Goal: Information Seeking & Learning: Learn about a topic

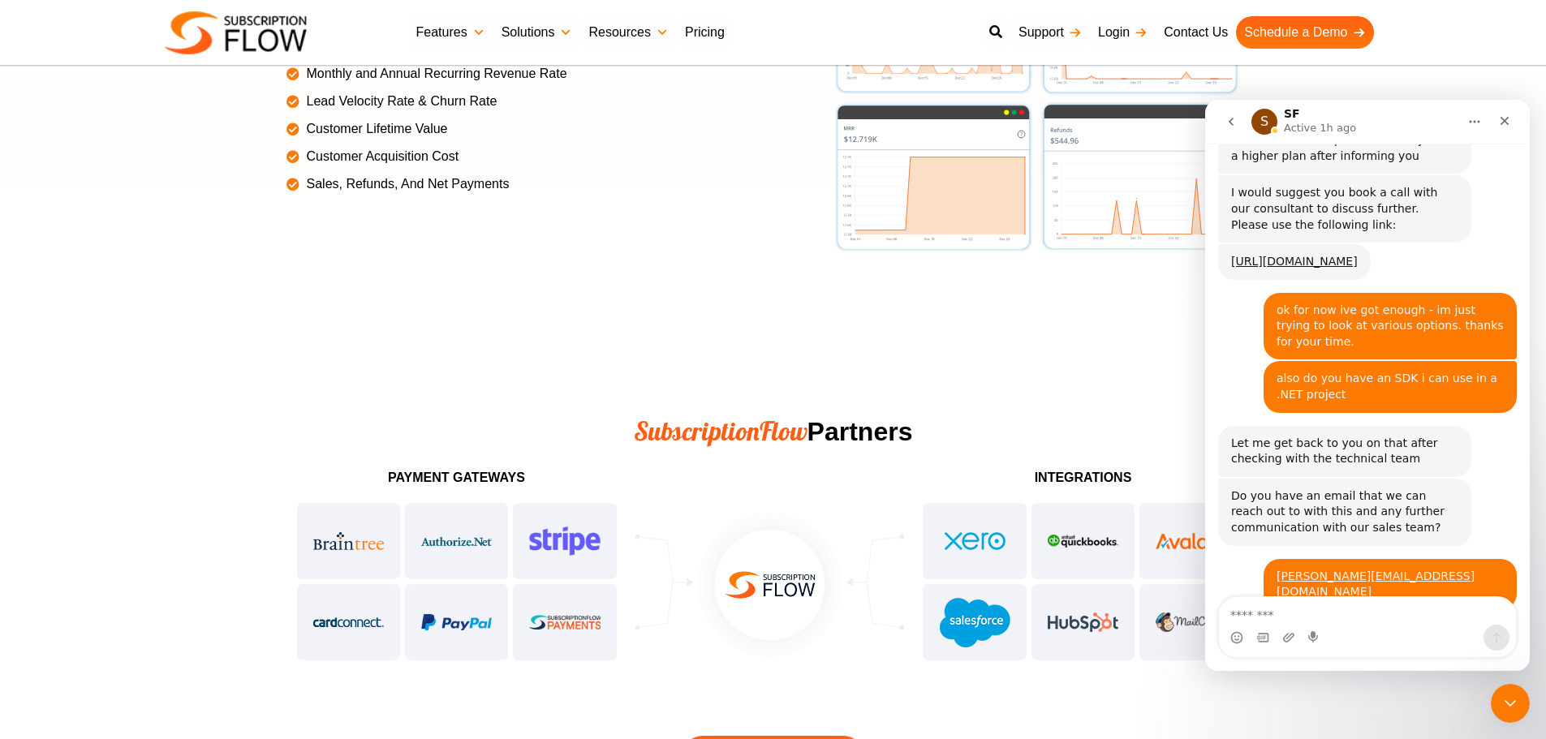
scroll to position [3814, 0]
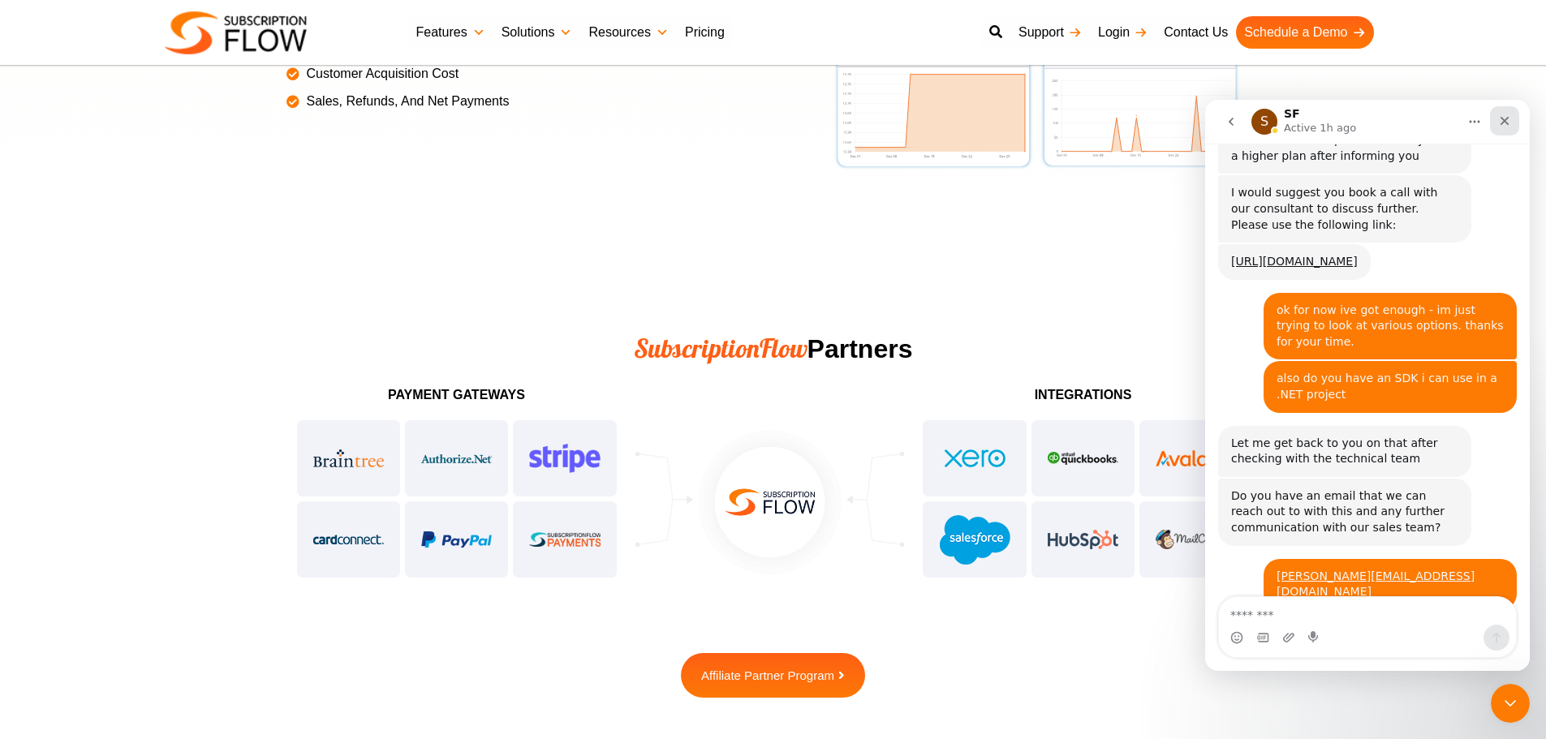
click at [1501, 122] on icon "Close" at bounding box center [1504, 120] width 13 height 13
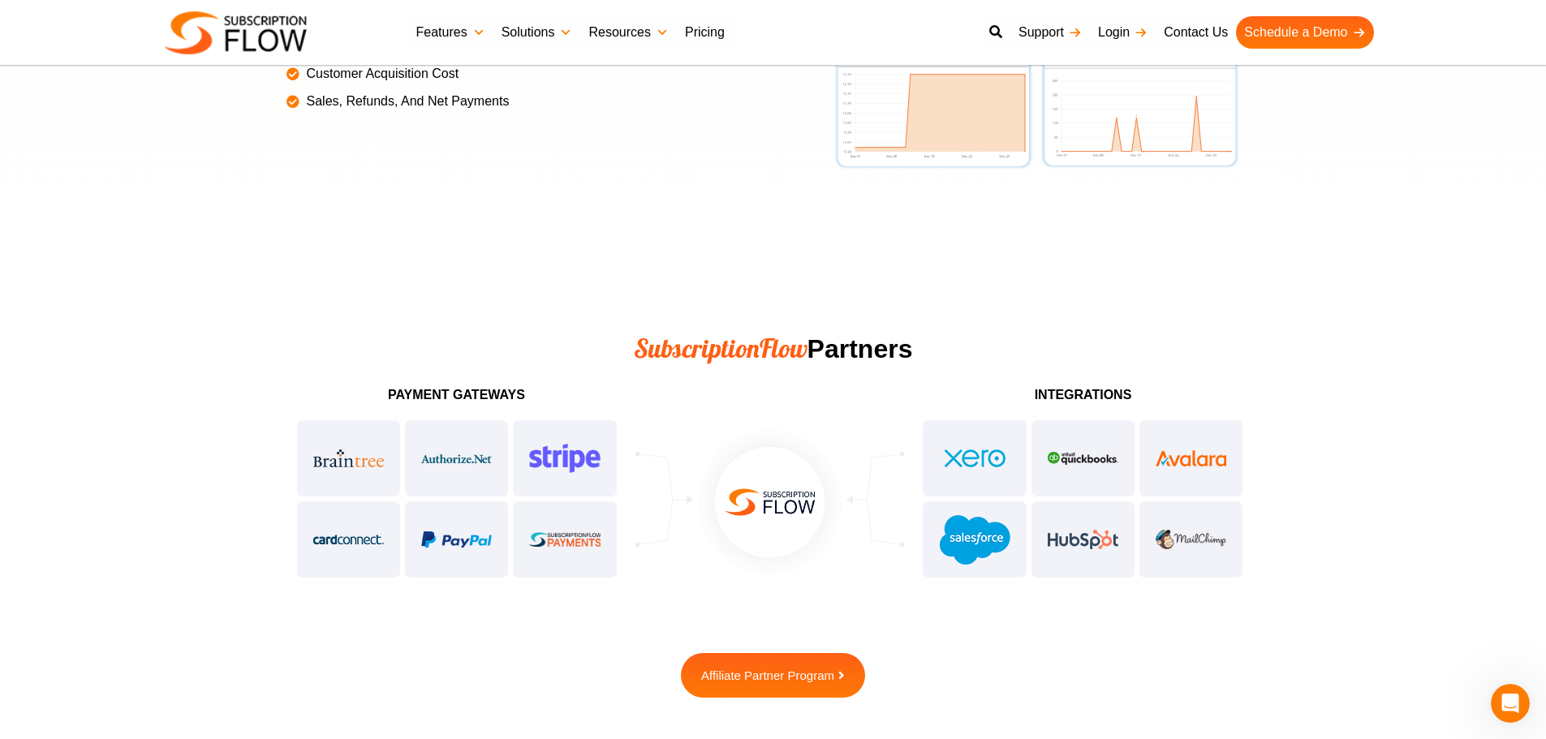
click at [527, 422] on div at bounding box center [457, 499] width 325 height 162
click at [525, 444] on div at bounding box center [457, 499] width 325 height 162
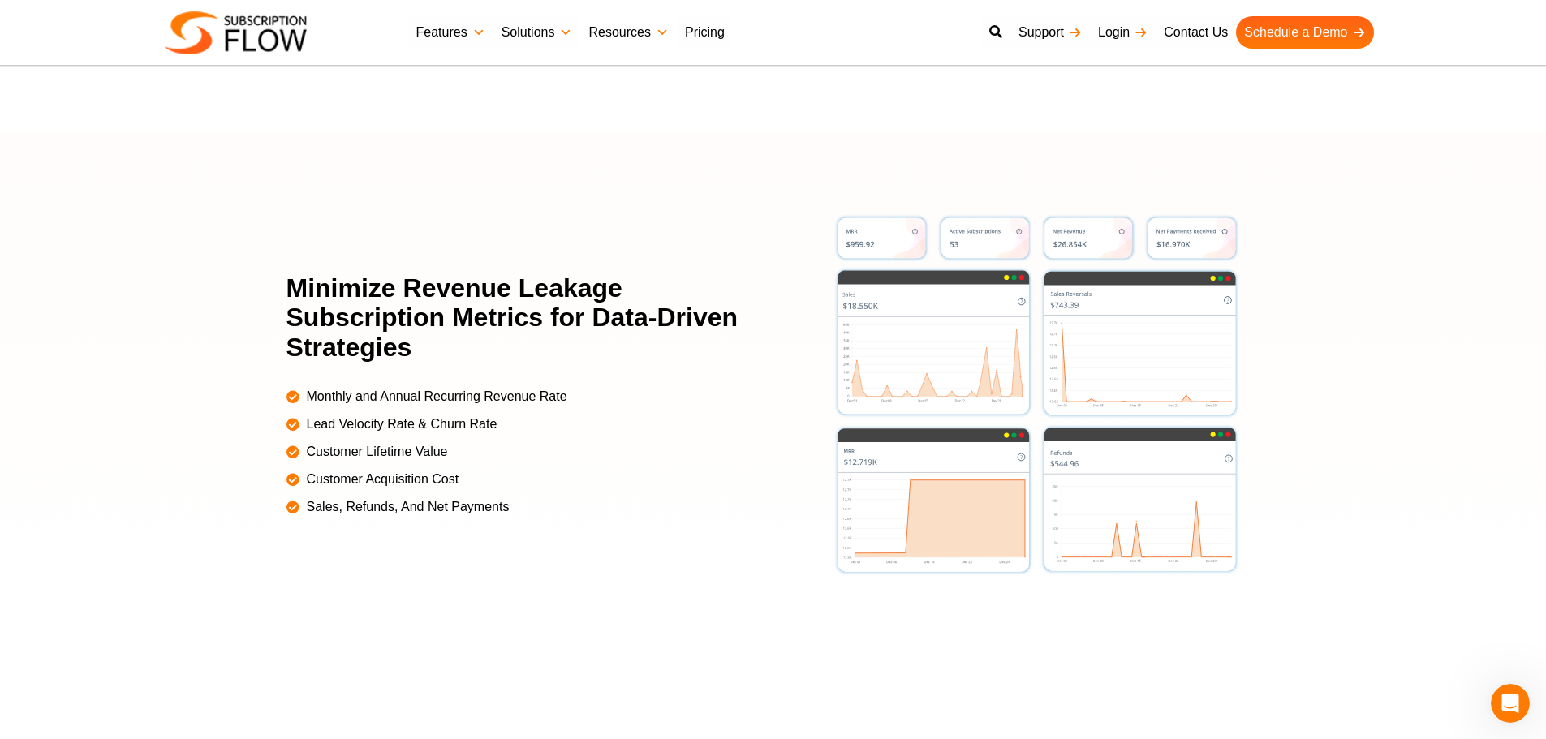
click at [644, 32] on link "Resources" at bounding box center [628, 32] width 96 height 32
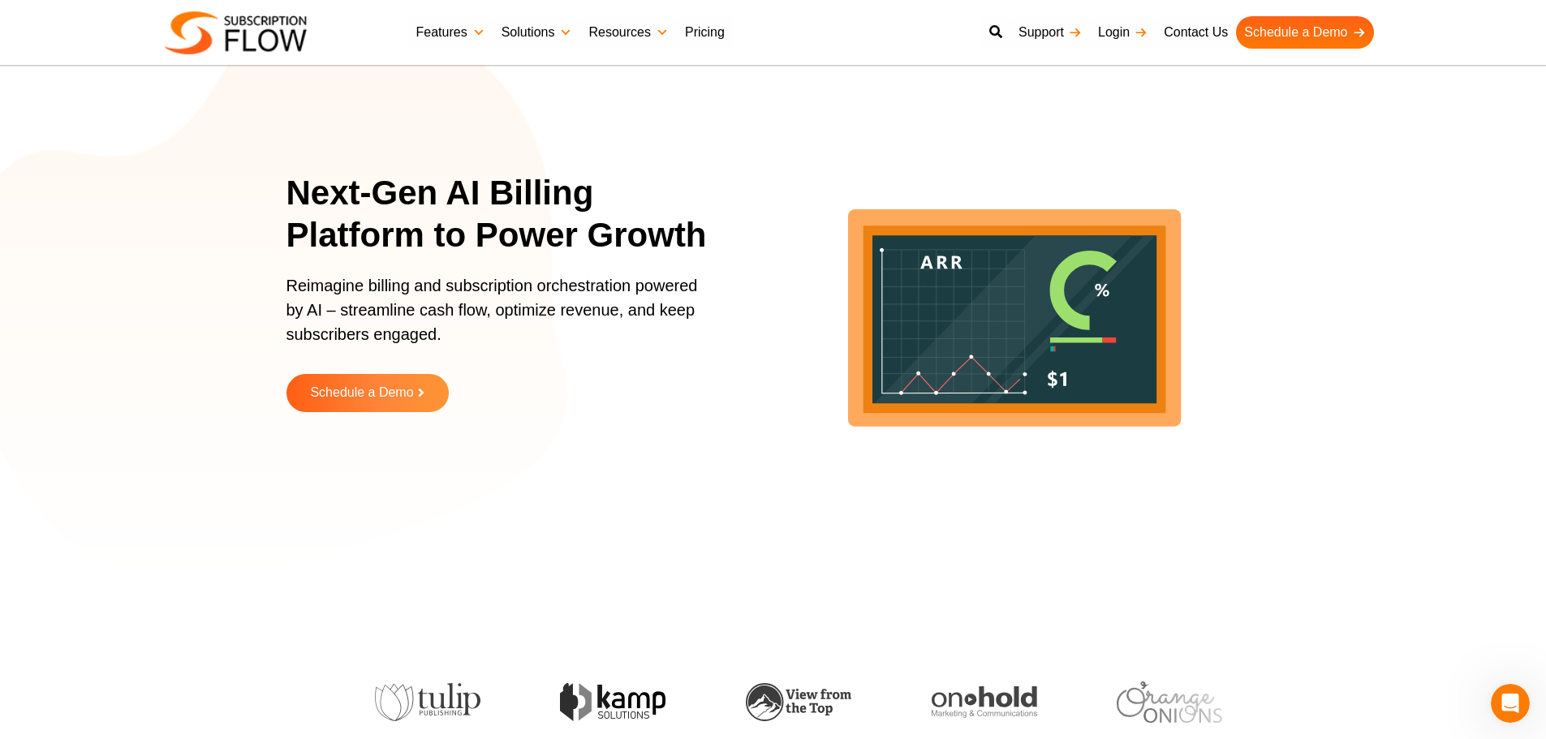
click at [299, 34] on img at bounding box center [236, 32] width 142 height 43
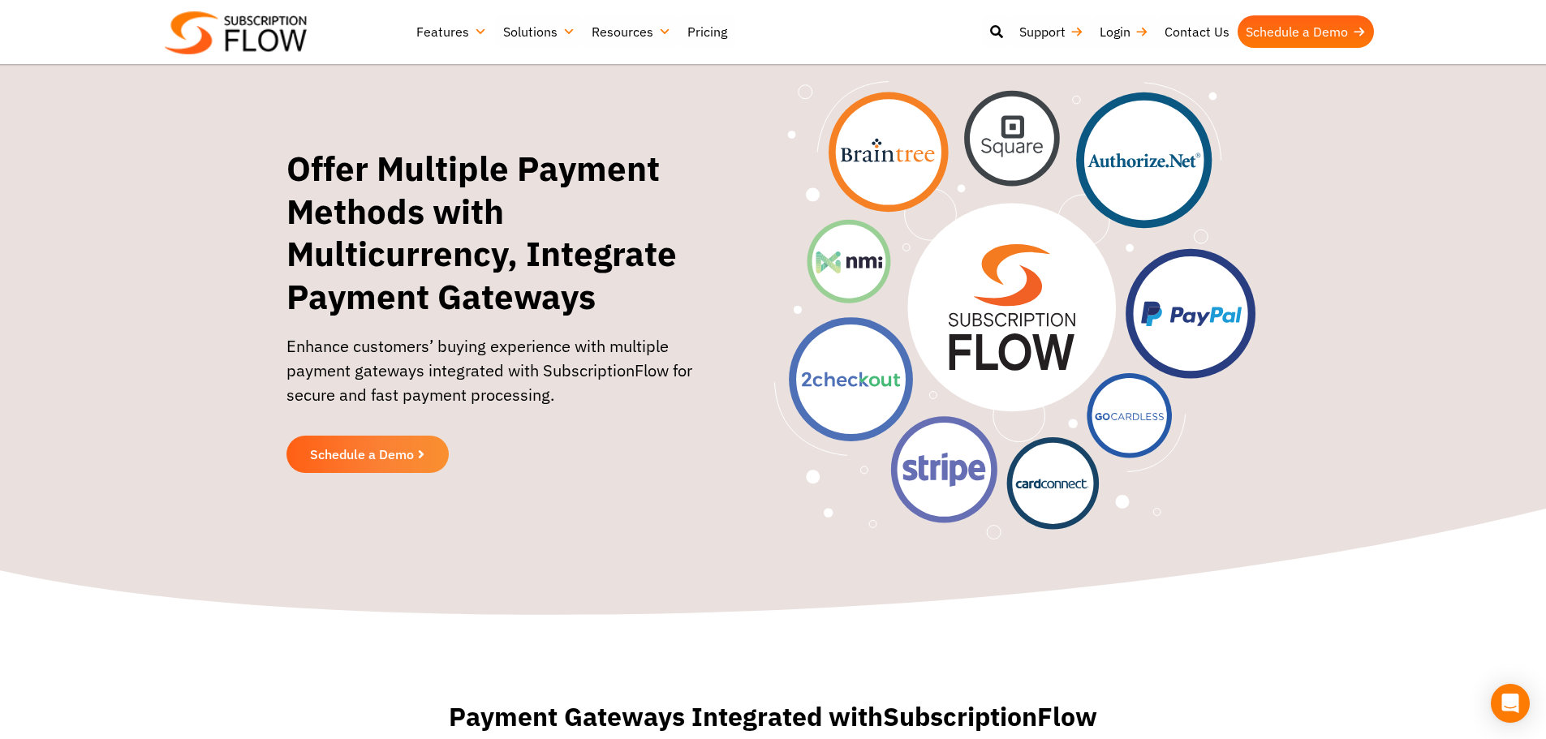
click at [1019, 313] on img at bounding box center [1014, 310] width 481 height 458
click at [609, 32] on link "Resources" at bounding box center [631, 31] width 96 height 32
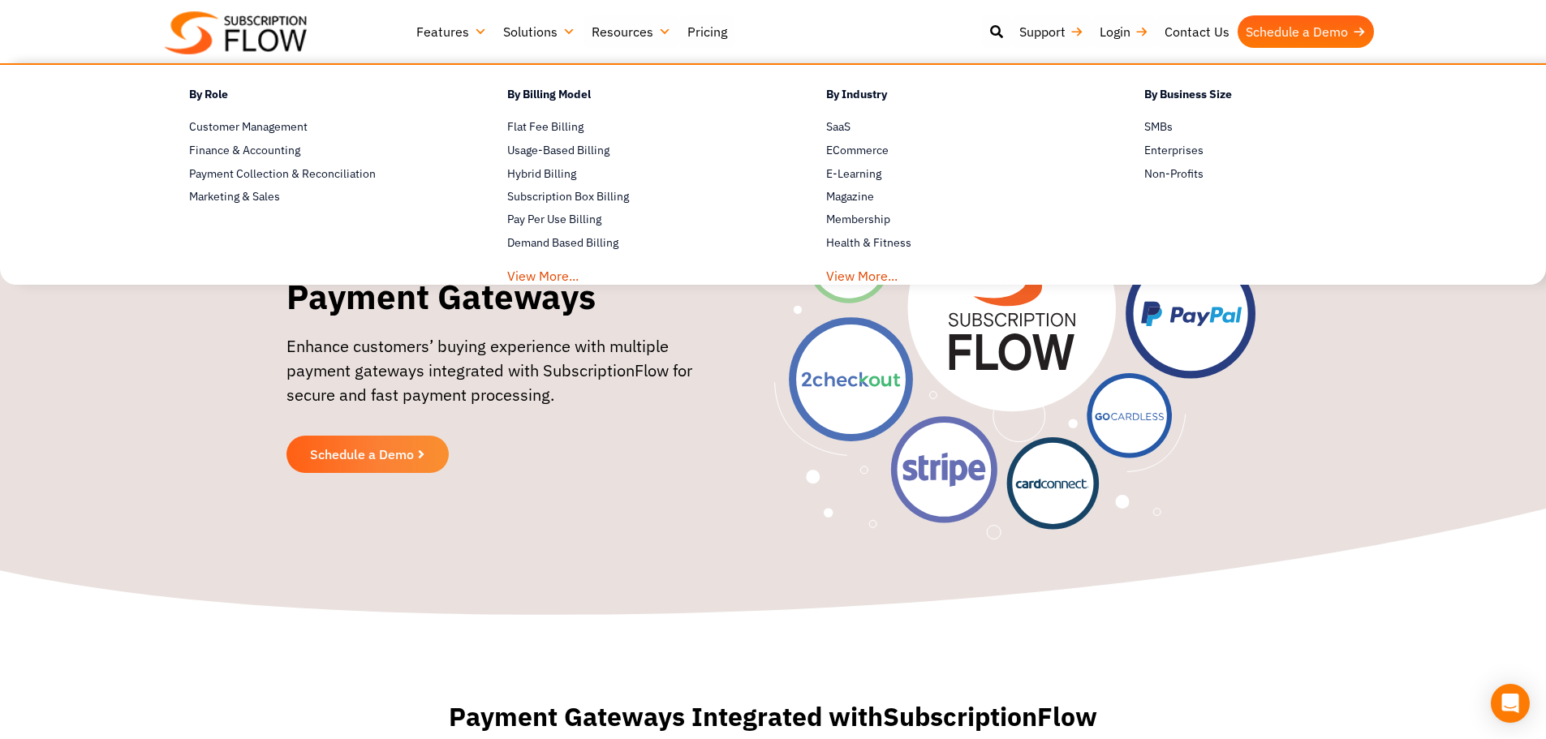
click at [425, 29] on link "Features" at bounding box center [451, 31] width 87 height 32
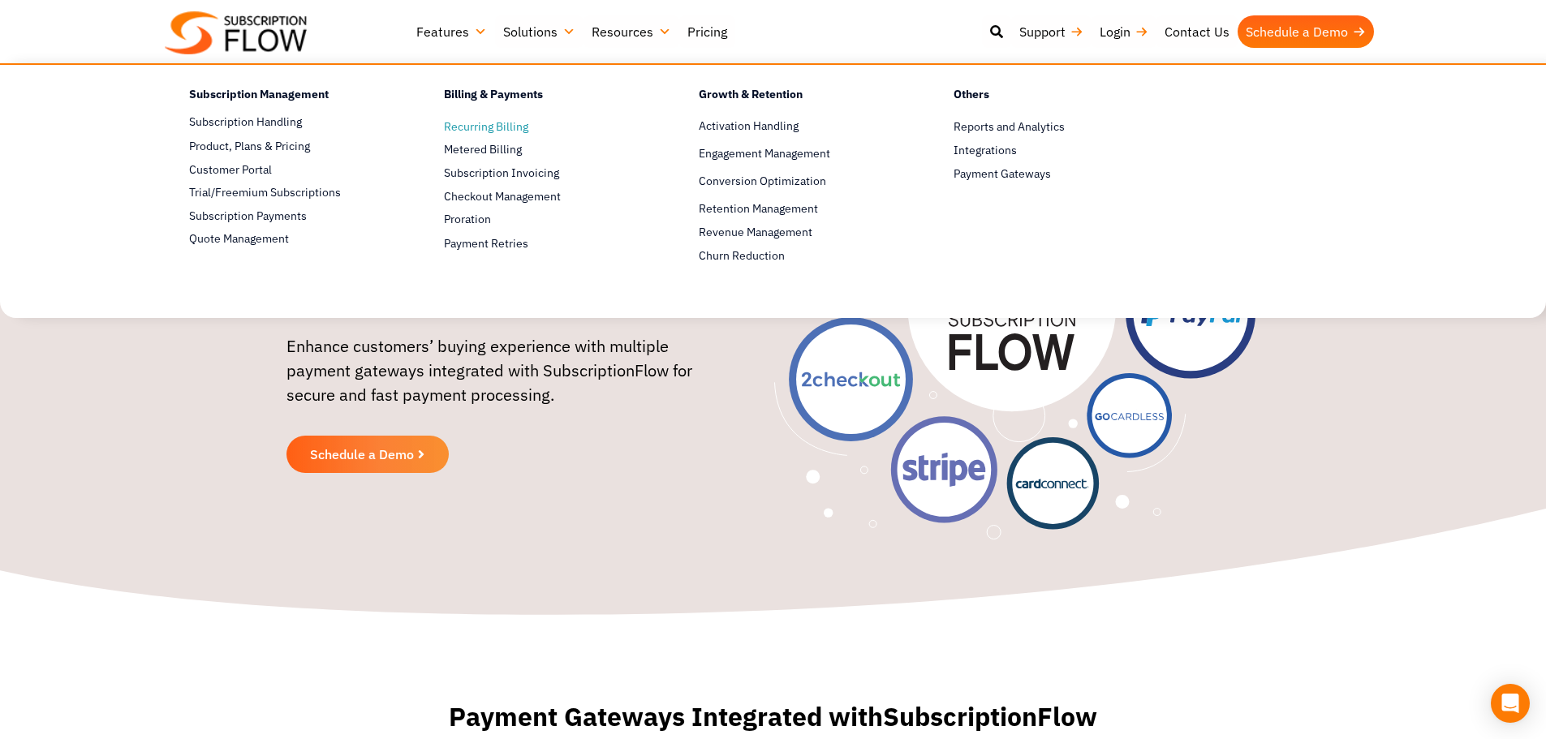
click at [509, 127] on span "Recurring Billing" at bounding box center [486, 126] width 84 height 17
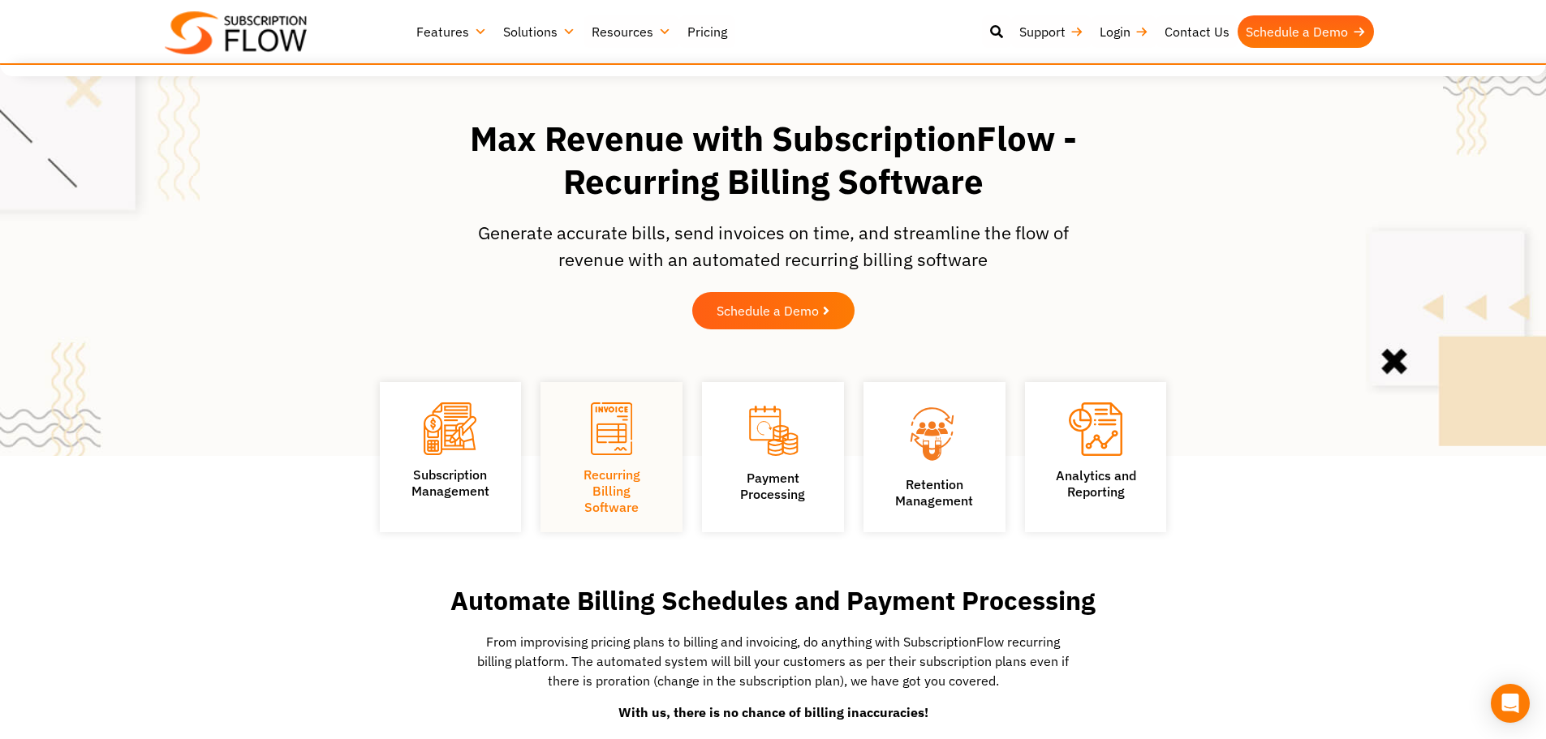
click at [530, 24] on link "Solutions" at bounding box center [539, 31] width 88 height 32
